Goal: Information Seeking & Learning: Learn about a topic

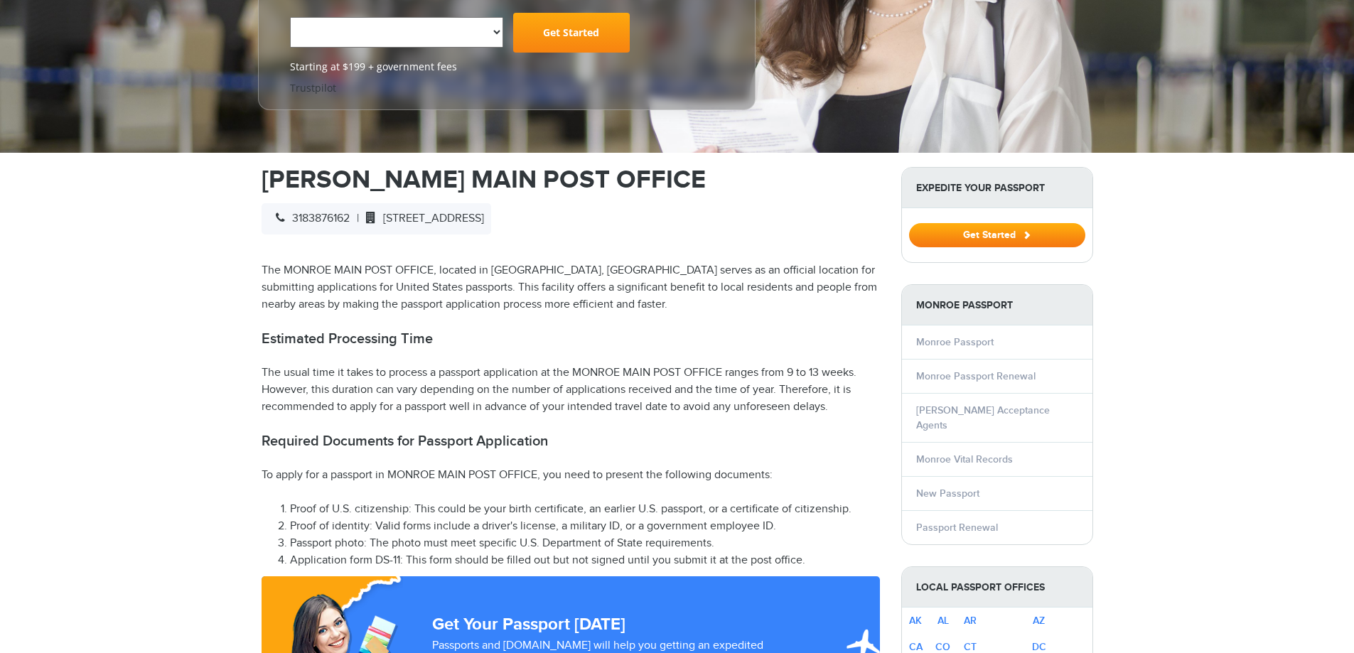
select select "**********"
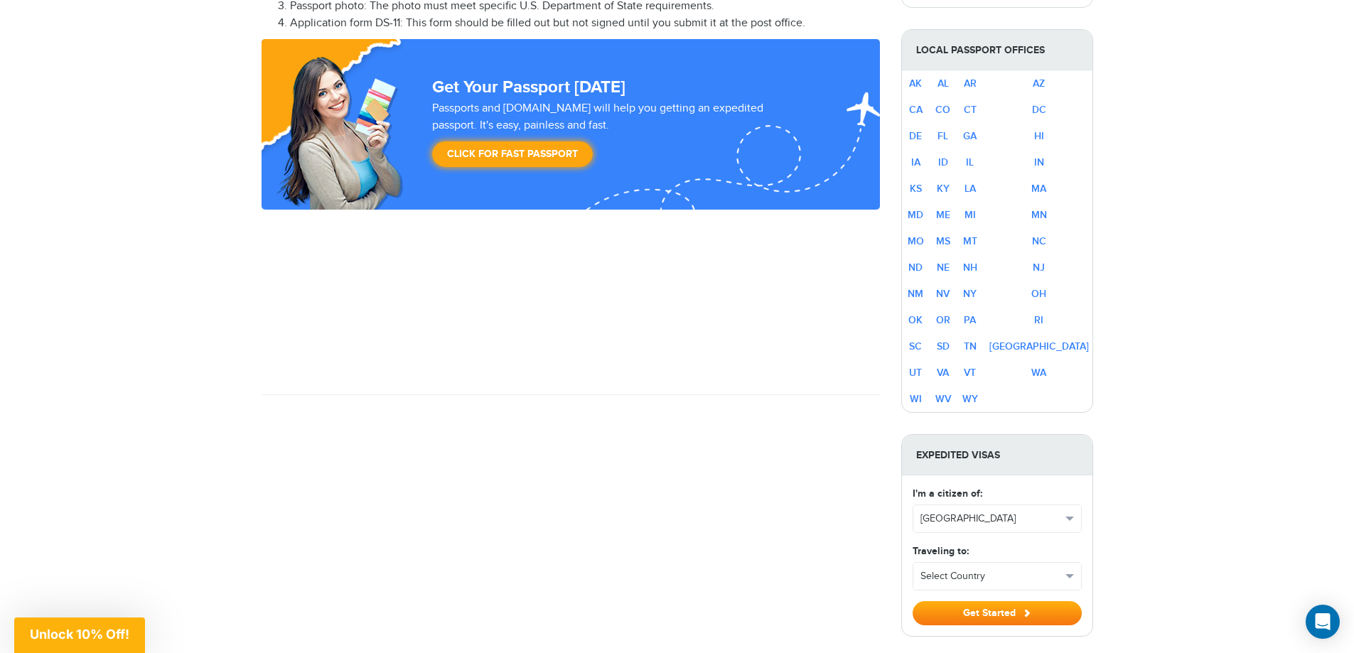
scroll to position [924, 0]
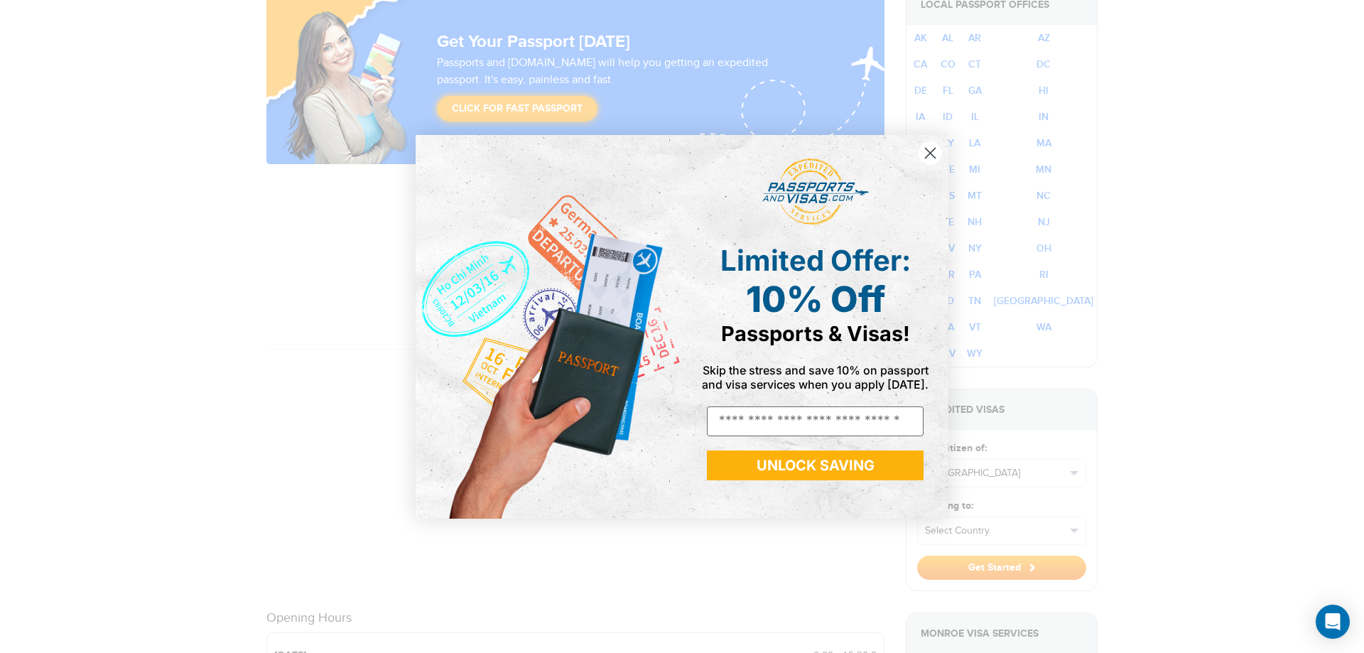
click at [924, 153] on circle "Close dialog" at bounding box center [930, 152] width 23 height 23
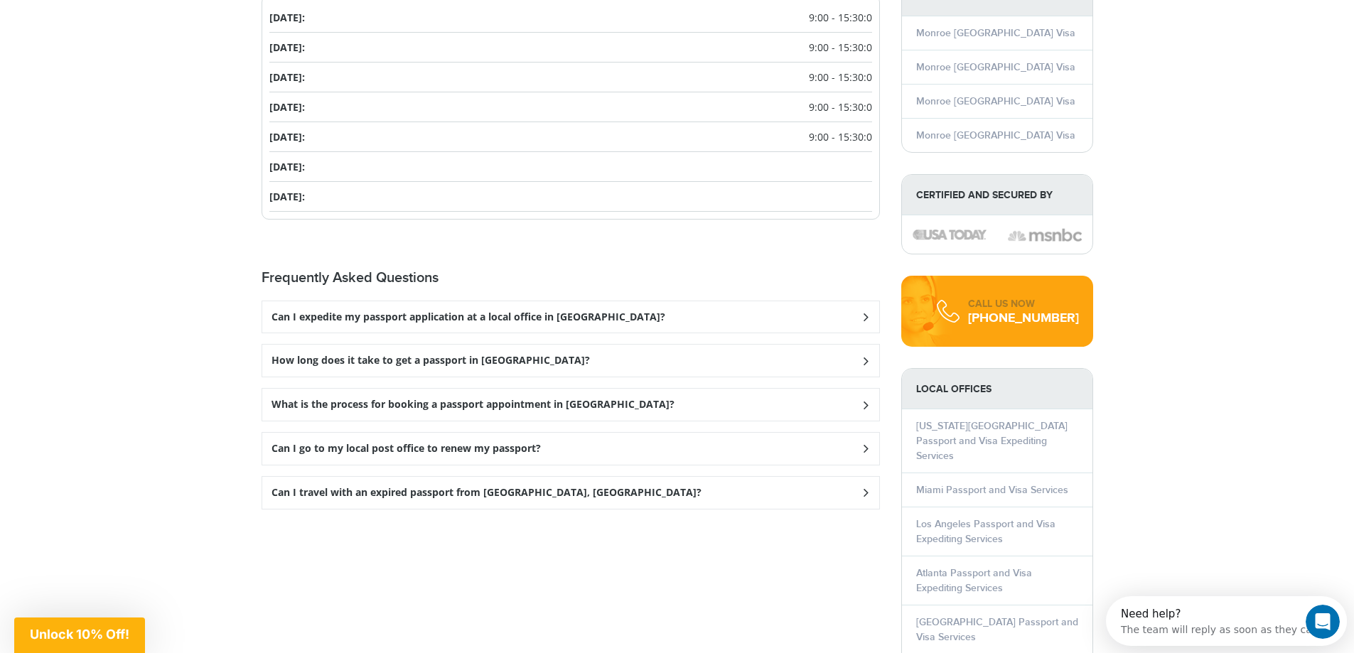
scroll to position [1563, 0]
click at [528, 309] on h3 "Can I expedite my passport application at a local office in [GEOGRAPHIC_DATA]?" at bounding box center [468, 315] width 394 height 12
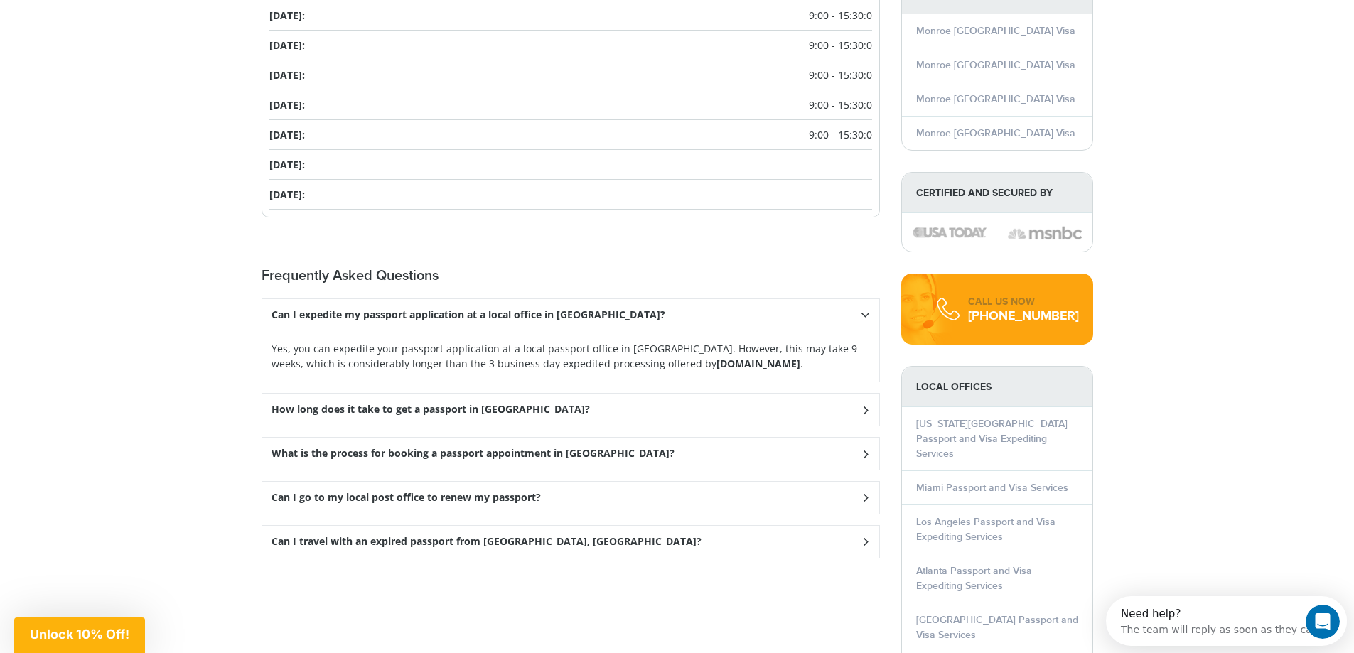
click at [523, 309] on h3 "Can I expedite my passport application at a local office in [GEOGRAPHIC_DATA]?" at bounding box center [468, 315] width 394 height 12
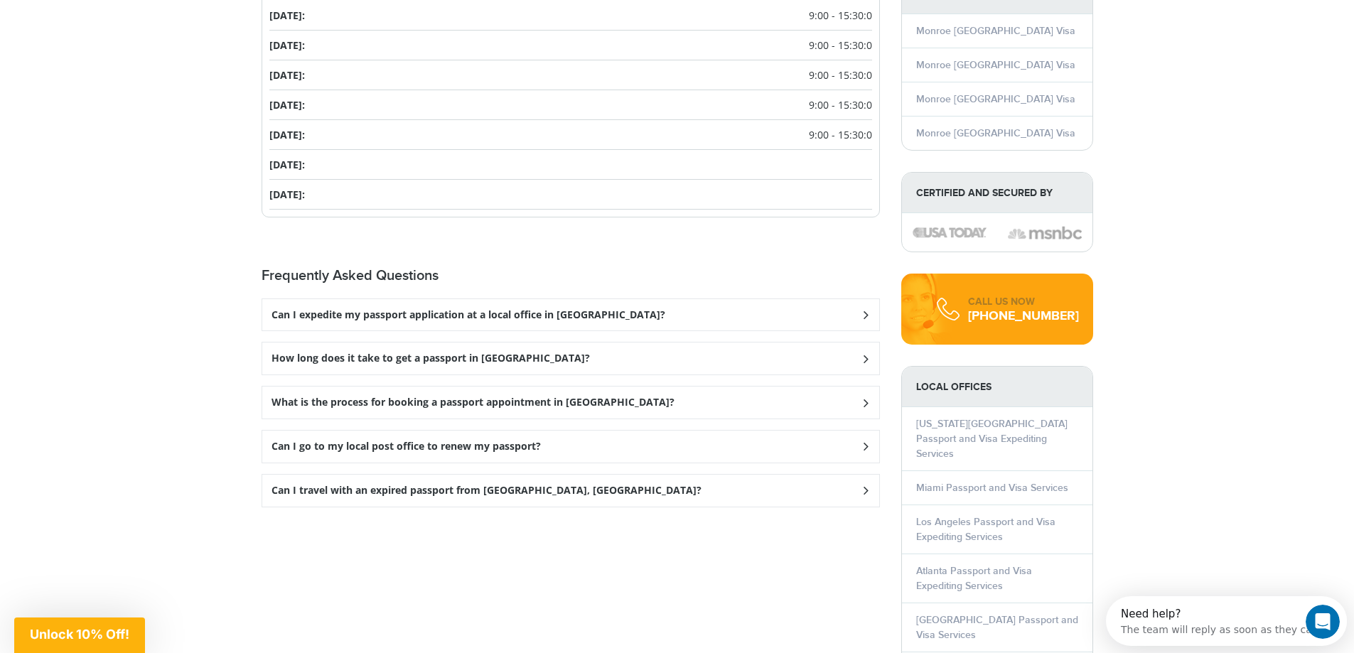
click at [510, 352] on h3 "How long does it take to get a passport in [GEOGRAPHIC_DATA]?" at bounding box center [430, 358] width 318 height 12
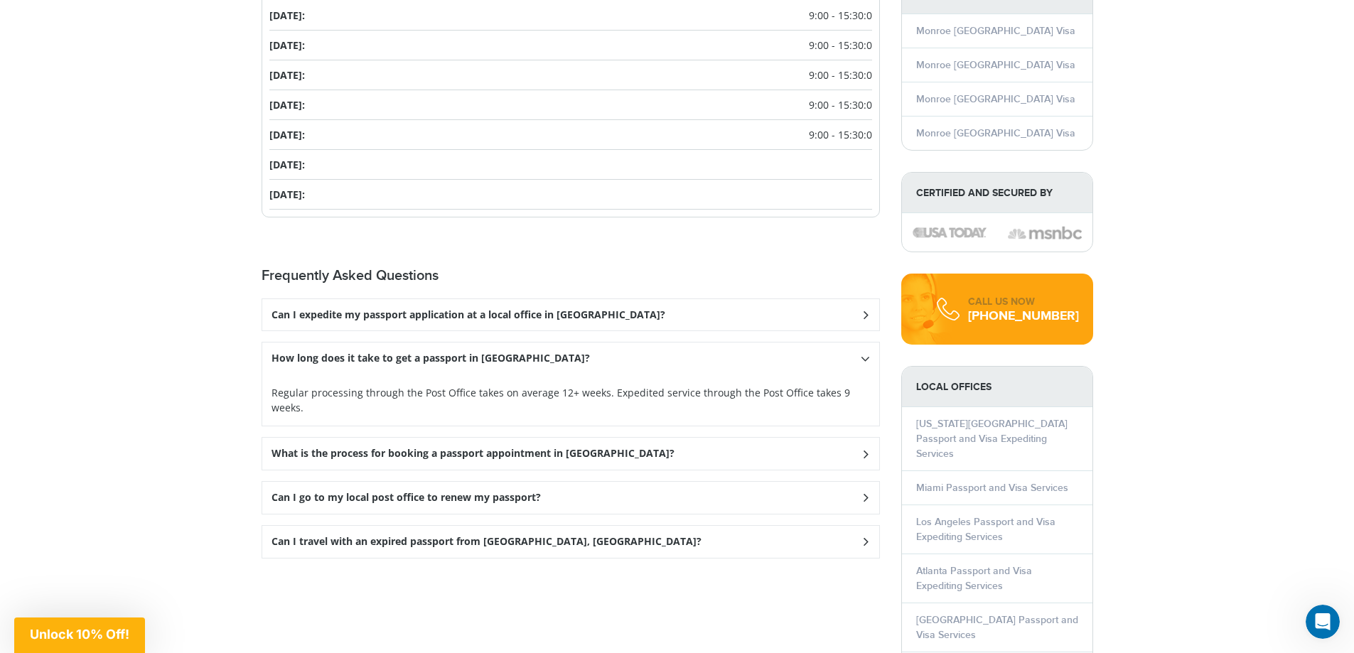
click at [510, 352] on h3 "How long does it take to get a passport in [GEOGRAPHIC_DATA]?" at bounding box center [430, 358] width 318 height 12
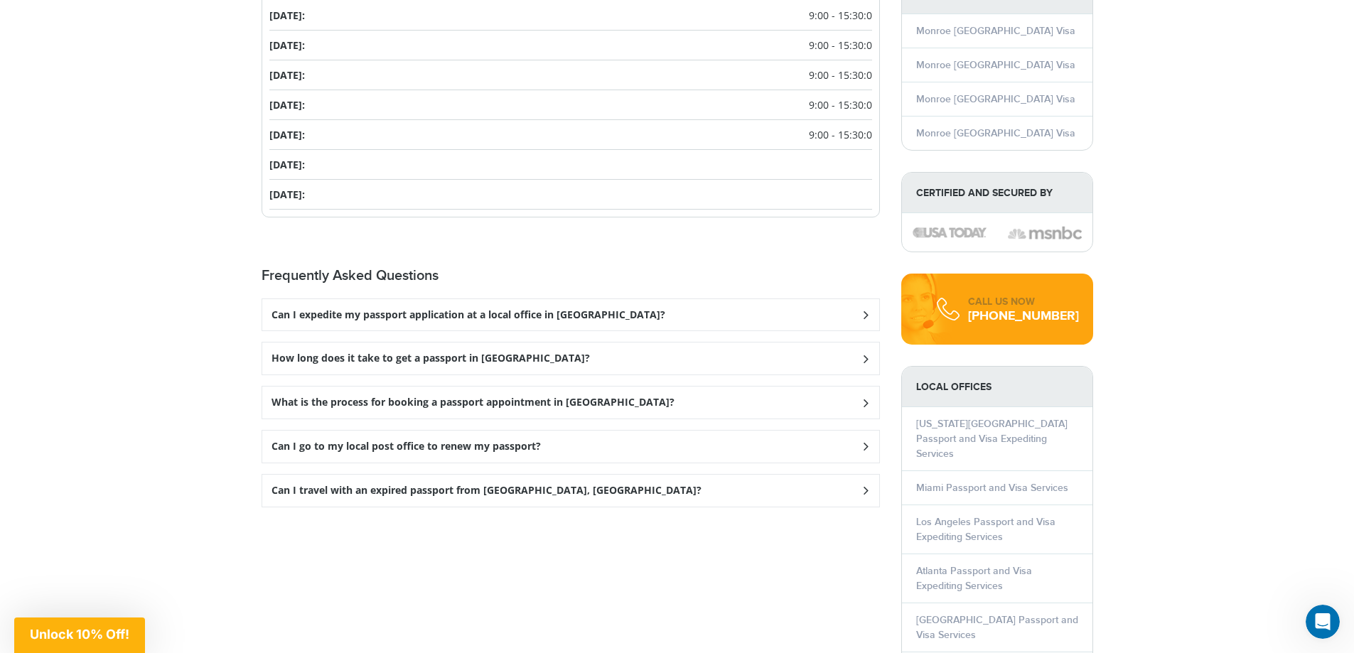
click at [465, 441] on h3 "Can I go to my local post office to renew my passport?" at bounding box center [405, 447] width 269 height 12
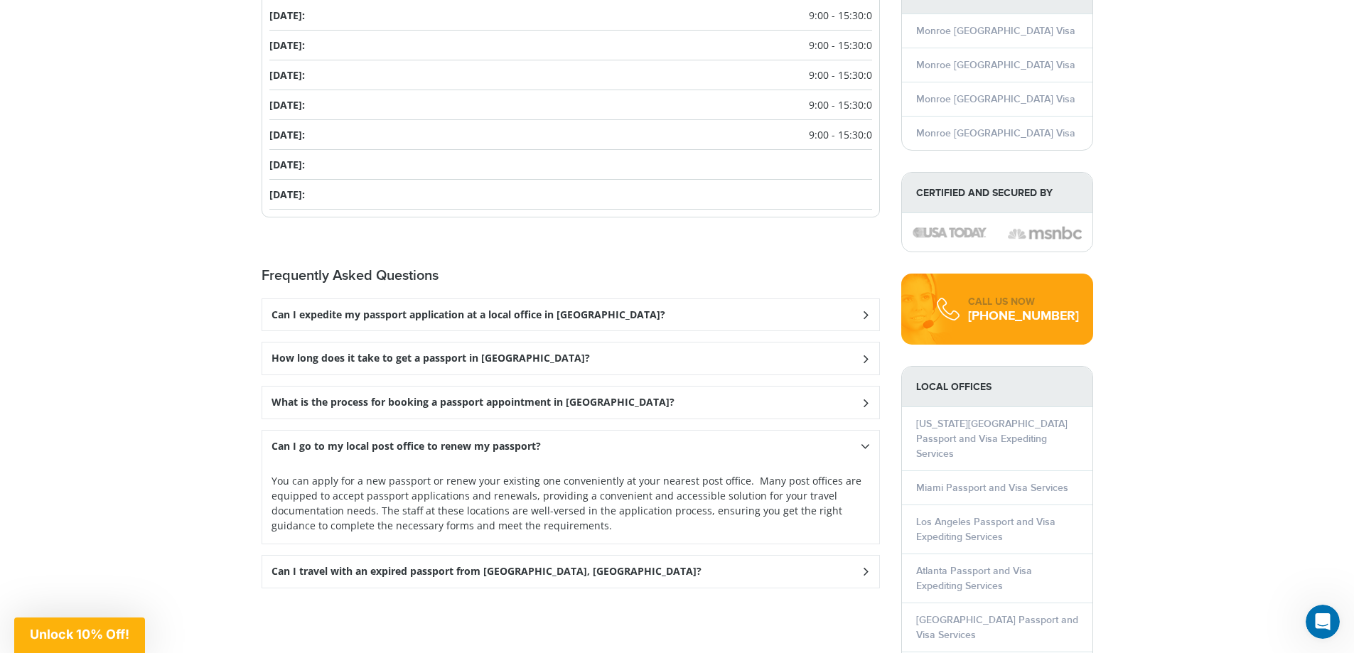
click at [465, 441] on h3 "Can I go to my local post office to renew my passport?" at bounding box center [405, 447] width 269 height 12
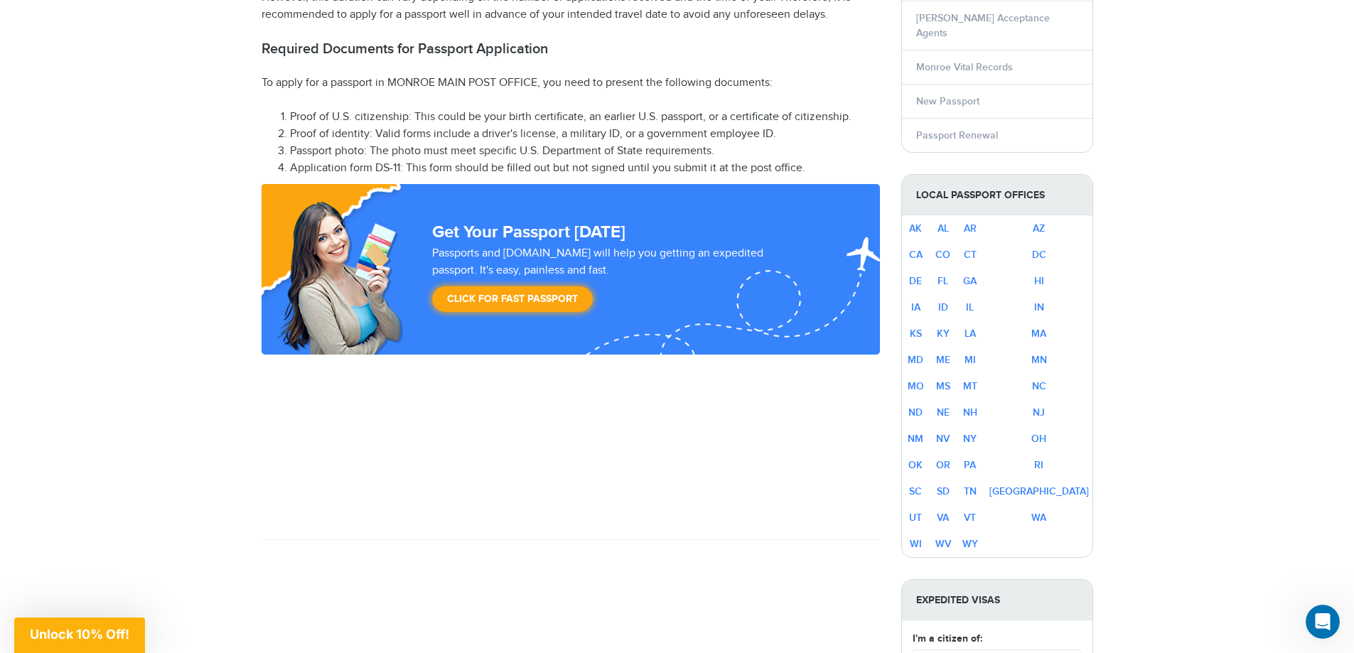
scroll to position [711, 0]
